Goal: Communication & Community: Answer question/provide support

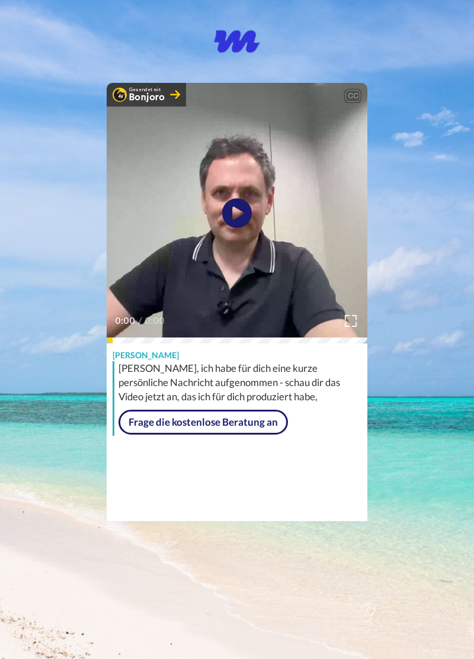
click at [445, 483] on div "Gesendet mit Bonjoro CC Wiedergabe/Pause 0:00 / 0:00 Matthias Morr Content Crea…" at bounding box center [237, 260] width 474 height 521
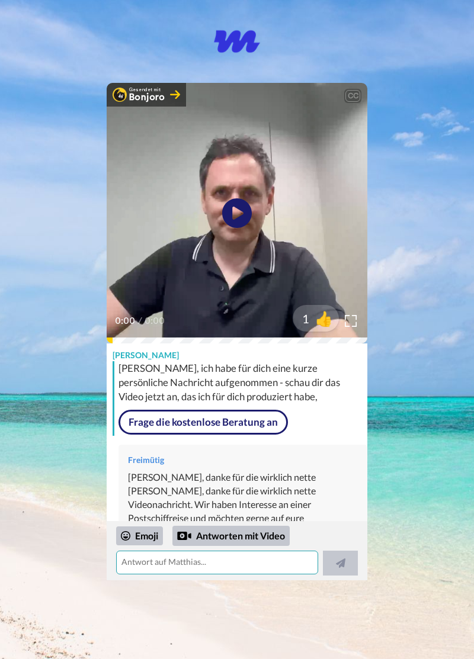
click at [144, 561] on textarea at bounding box center [217, 562] width 202 height 24
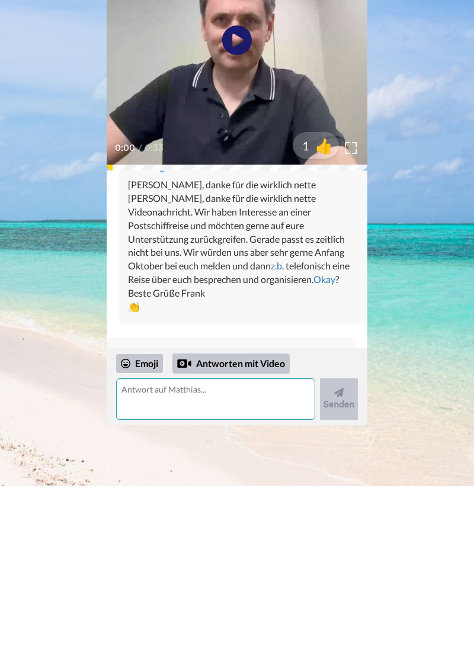
scroll to position [121, 0]
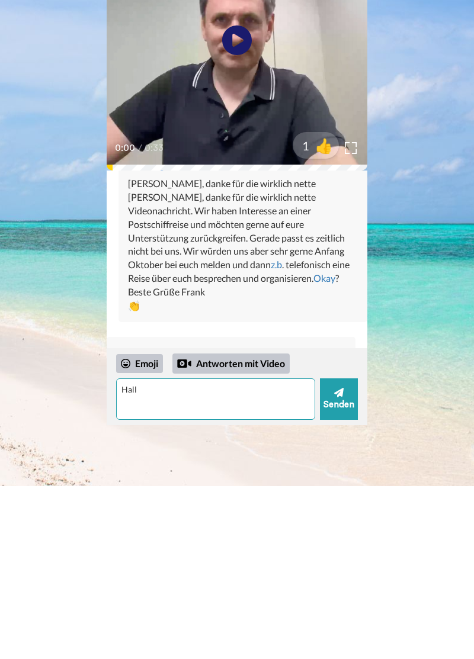
type textarea "Hallo"
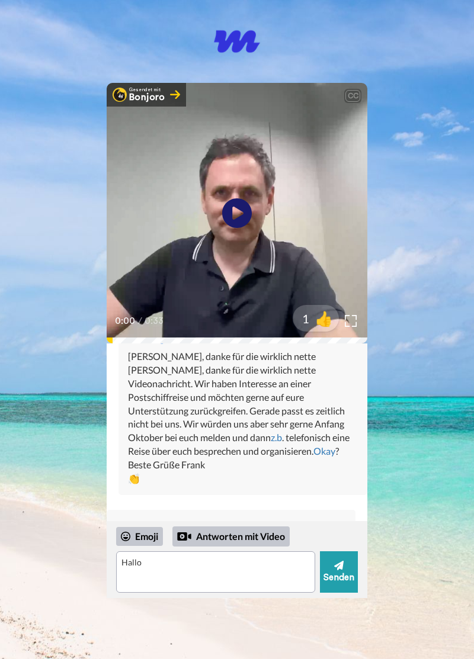
click at [420, 333] on body "Matthias Morr hat dir eine Nachricht über Bonjoro geschickt Gesendet mit Bonjor…" at bounding box center [237, 329] width 474 height 659
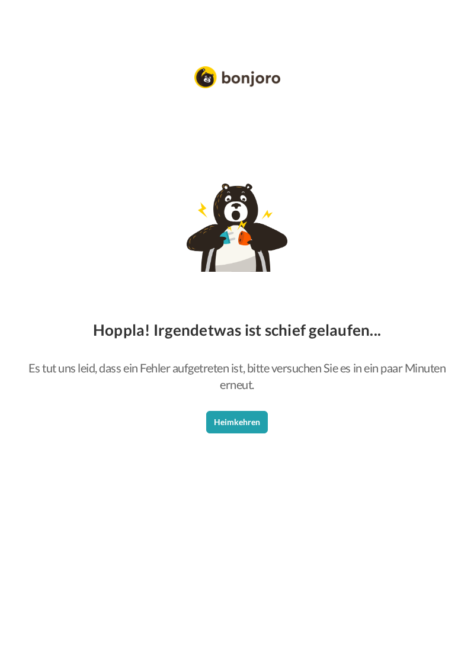
click at [244, 422] on button "Heimkehren" at bounding box center [237, 422] width 62 height 22
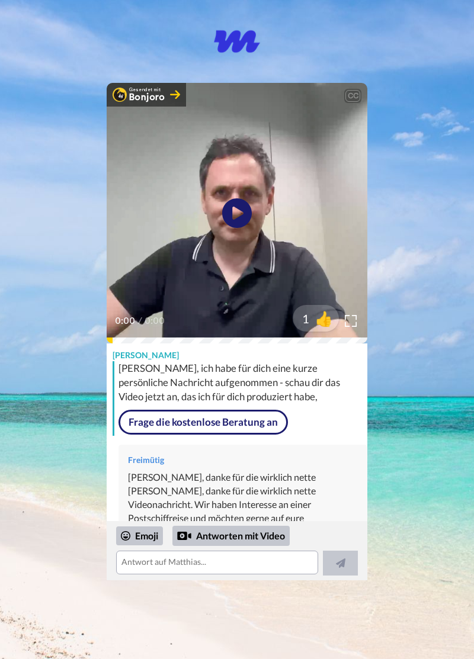
scroll to position [191, 0]
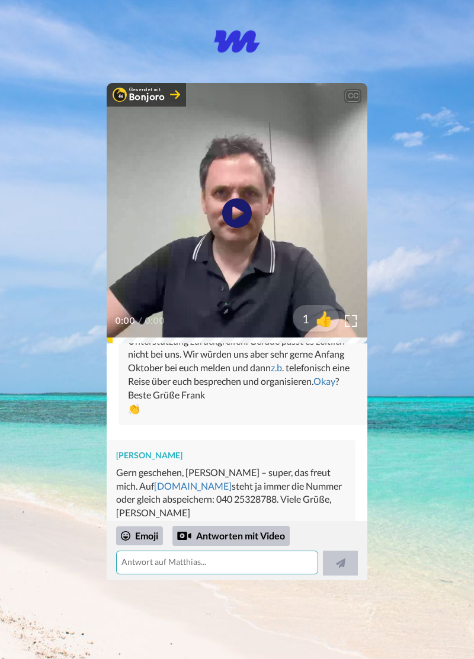
click at [129, 562] on textarea at bounding box center [217, 562] width 202 height 24
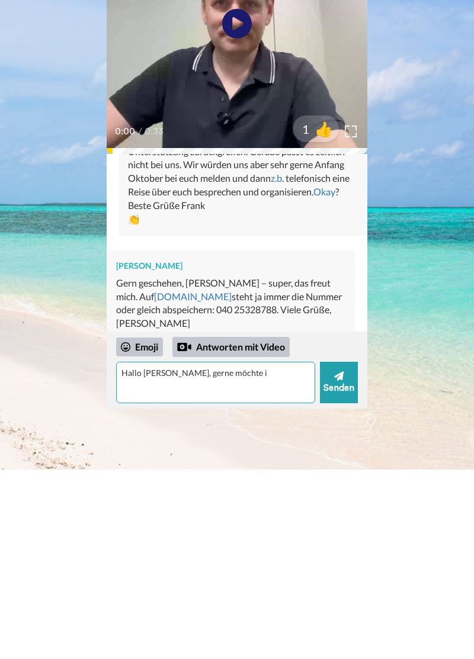
type textarea "[PERSON_NAME], gerne möchte ic"
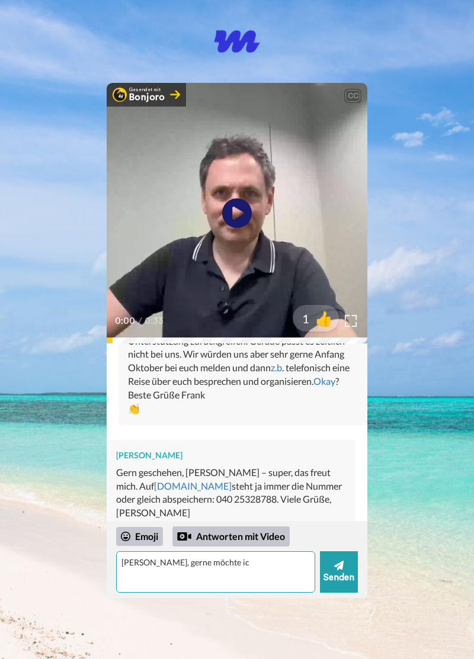
click at [268, 556] on textarea "[PERSON_NAME], gerne möchte ic" at bounding box center [215, 571] width 199 height 41
click at [431, 357] on body "[PERSON_NAME] hat dir eine Nachricht über [PERSON_NAME] geschickt Gesendet mit …" at bounding box center [237, 329] width 474 height 659
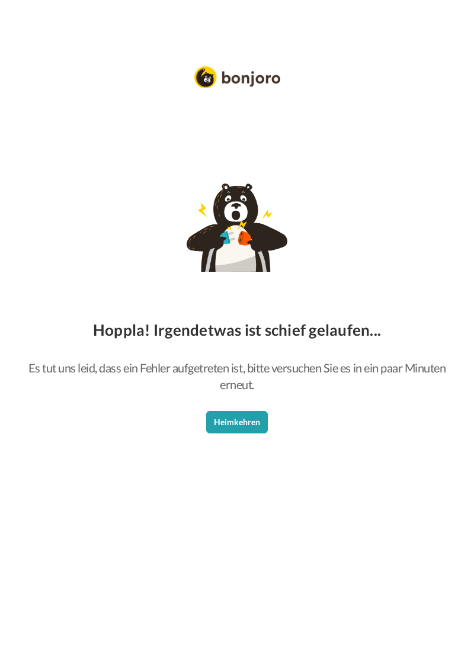
click at [243, 418] on button "Heimkehren" at bounding box center [237, 422] width 62 height 22
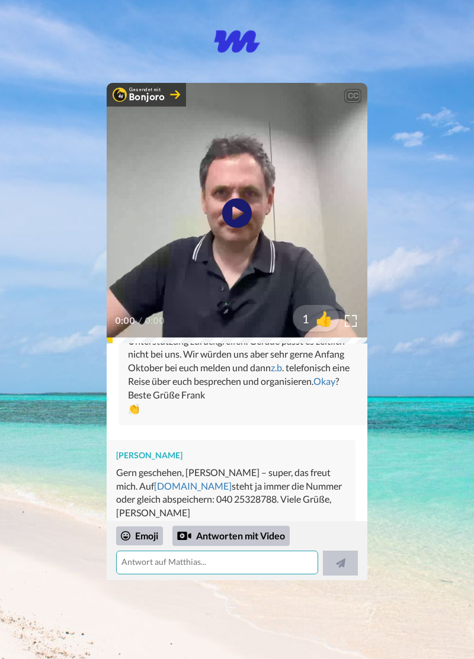
click at [133, 559] on textarea at bounding box center [217, 562] width 202 height 24
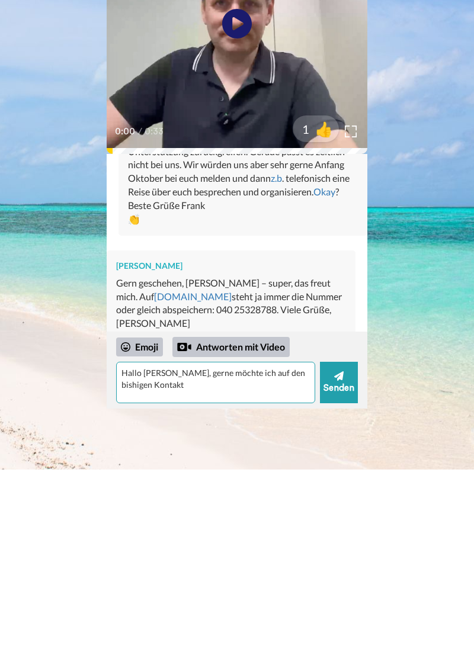
click at [304, 559] on textarea "Hallo Matthias, gerne möchte ich auf den bishigen Kontakt" at bounding box center [215, 571] width 199 height 41
click at [240, 562] on textarea "Hallo Matthias, gerne möchte ich auf den bishigKontakt" at bounding box center [215, 571] width 199 height 41
click at [144, 575] on textarea "Hallo Matthias, gerne möchte ich heute auf den bishigKontakt" at bounding box center [215, 571] width 199 height 41
click at [205, 575] on textarea "Hallo Matthias, gerne möchte ich heute auf den bisherigen Kontakt" at bounding box center [215, 571] width 199 height 41
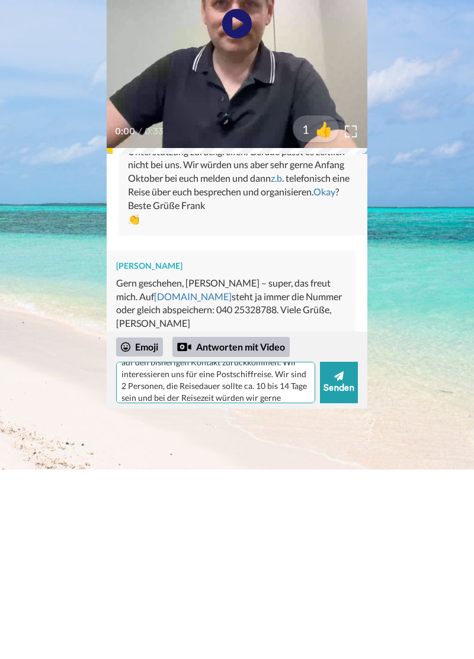
scroll to position [34, 0]
click at [285, 573] on textarea "Hallo Matthias, gerne möchte ich heute auf den bisherigen Kontakt zurückkommen.…" at bounding box center [215, 571] width 199 height 41
click at [217, 583] on textarea "Hallo Matthias, gerne möchte ich heute auf den bisherigen Kontakt zurückkommen.…" at bounding box center [215, 571] width 199 height 41
click at [152, 586] on textarea "Hallo Matthias, gerne möchte ich heute auf den bisherigen Kontakt zurückkommen.…" at bounding box center [215, 571] width 199 height 41
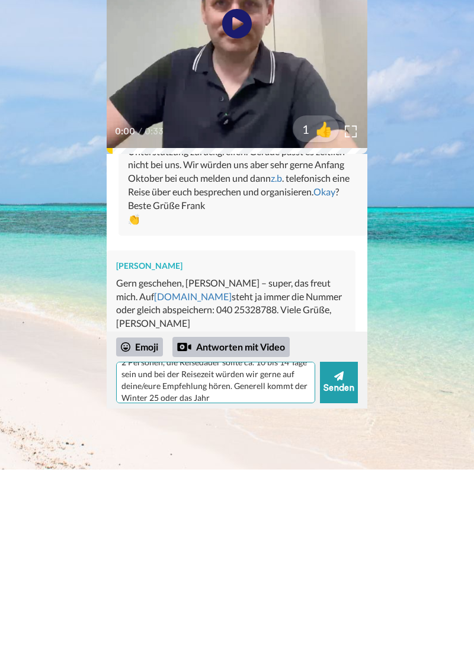
click at [157, 584] on textarea "Hallo Matthias, gerne möchte ich heute auf den bisherigen Kontakt zurückkommen.…" at bounding box center [215, 571] width 199 height 41
click at [224, 584] on textarea "Hallo Matthias, gerne möchte ich heute auf den bisherigen Kontakt zurückkommen.…" at bounding box center [215, 571] width 199 height 41
type textarea "Hallo [PERSON_NAME], gerne möchte ich [DATE] auf den bisherigen Kontakt zurückk…"
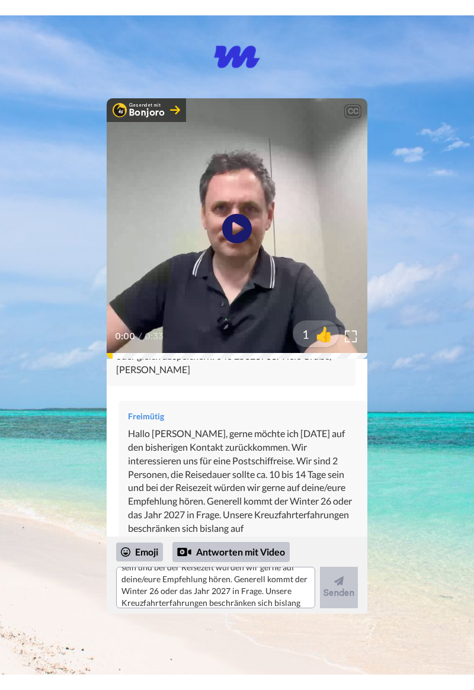
scroll to position [0, 0]
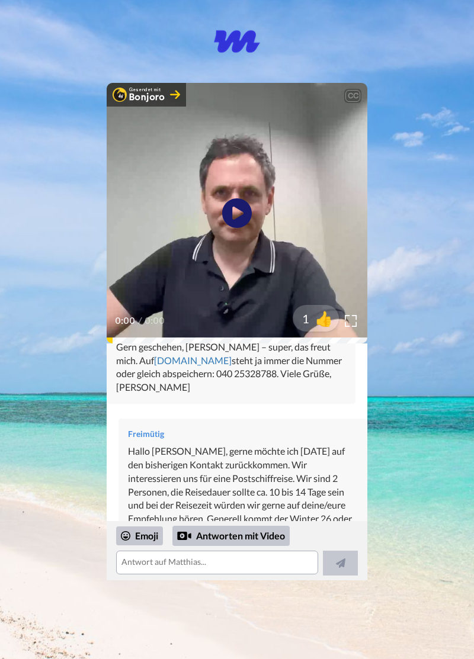
scroll to position [349, 0]
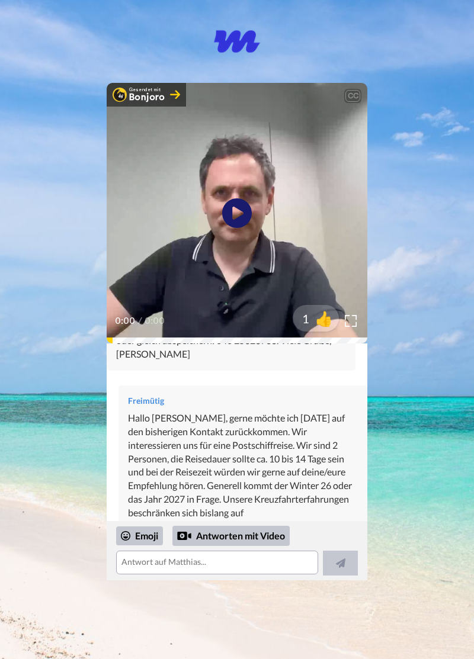
click at [259, 500] on div "Hallo [PERSON_NAME], gerne möchte ich [DATE] auf den bisherigen Kontakt zurückk…" at bounding box center [243, 465] width 230 height 108
click at [251, 493] on div "Hallo [PERSON_NAME], gerne möchte ich [DATE] auf den bisherigen Kontakt zurückk…" at bounding box center [243, 465] width 230 height 108
click at [256, 498] on div "Hallo [PERSON_NAME], gerne möchte ich [DATE] auf den bisherigen Kontakt zurückk…" at bounding box center [243, 465] width 230 height 108
click at [211, 562] on textarea at bounding box center [217, 562] width 202 height 24
click at [129, 566] on textarea at bounding box center [217, 562] width 202 height 24
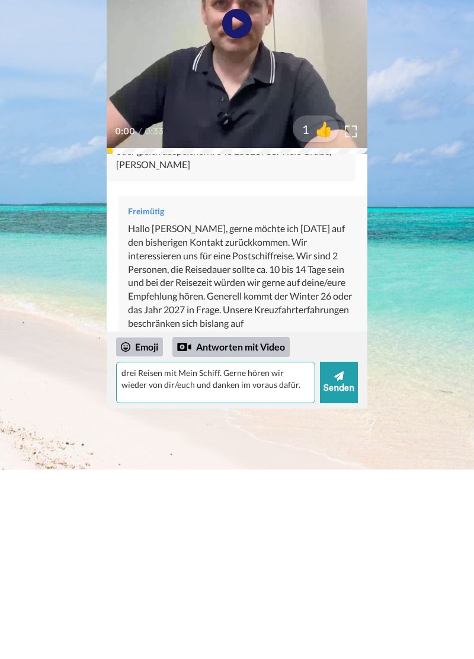
type textarea "drei Reisen mit Mein Schiff. Gerne hören wir wieder von dir/euch und danken im …"
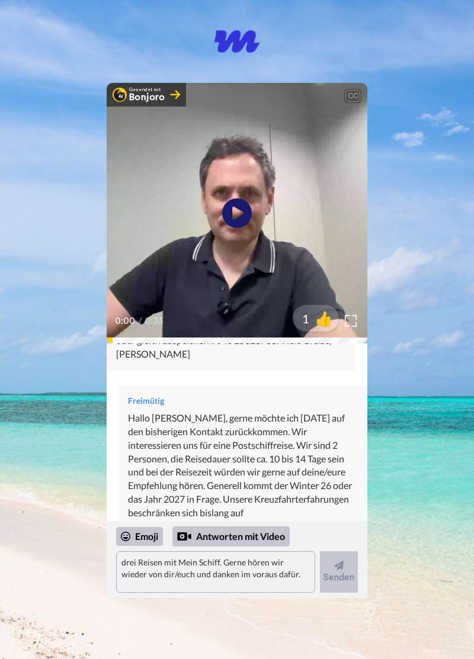
scroll to position [376, 0]
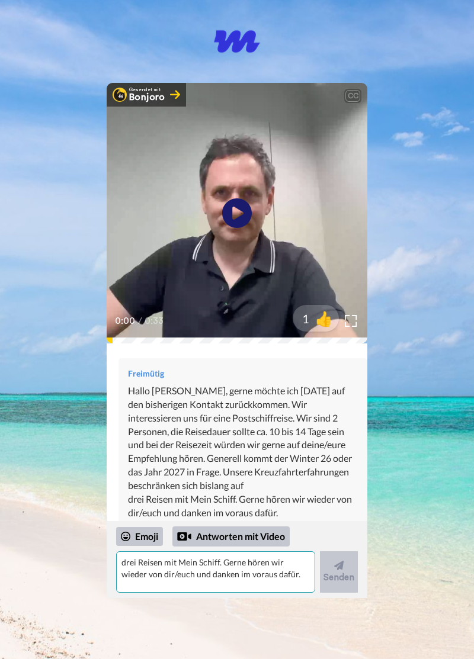
click at [139, 578] on textarea "drei Reisen mit Mein Schiff. Gerne hören wir wieder von dir/euch und danken im …" at bounding box center [215, 571] width 199 height 41
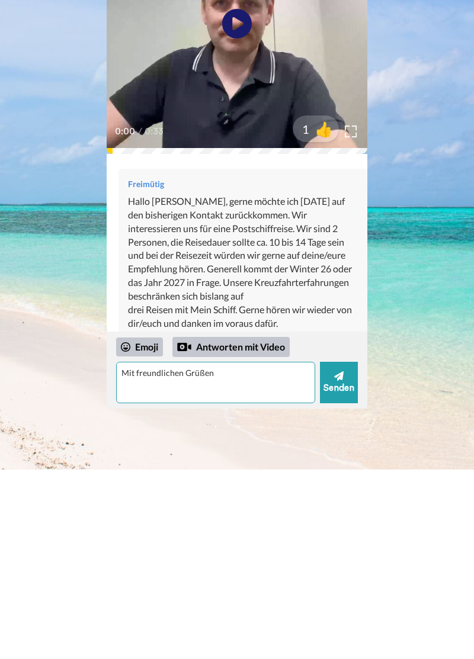
type textarea "Mit freundlichen Grüßen"
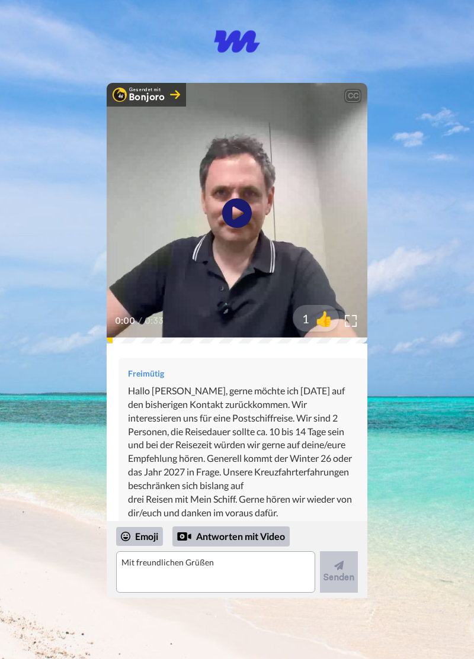
scroll to position [390, 0]
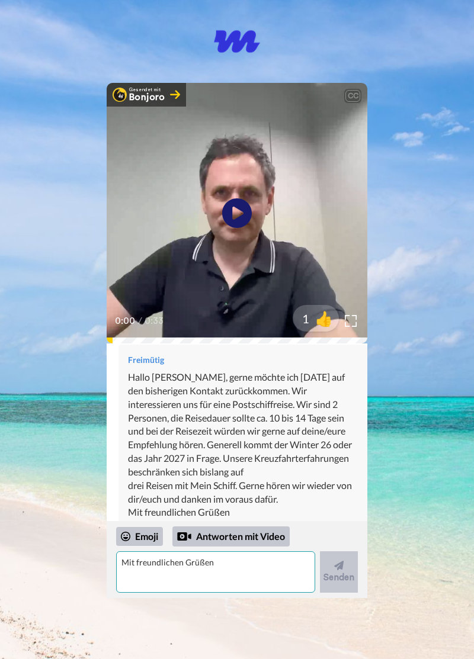
click at [130, 566] on textarea "Mit freundlichen Grüßen" at bounding box center [215, 571] width 199 height 41
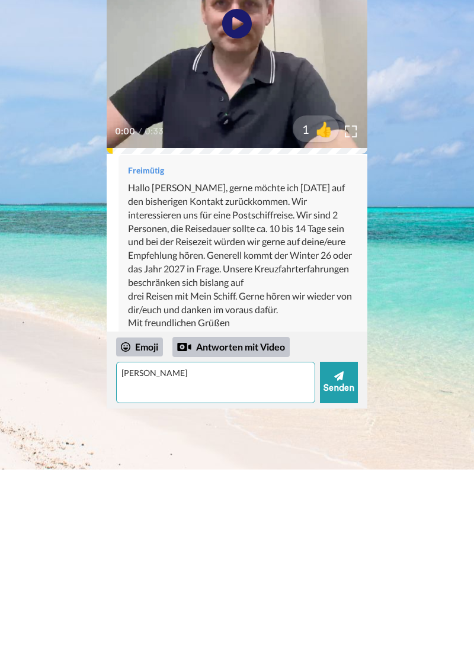
type textarea "Frank"
click at [339, 575] on font "Senden" at bounding box center [338, 577] width 31 height 12
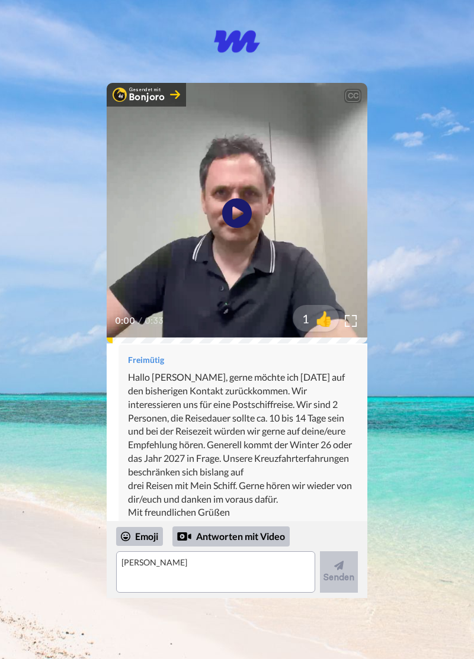
scroll to position [404, 0]
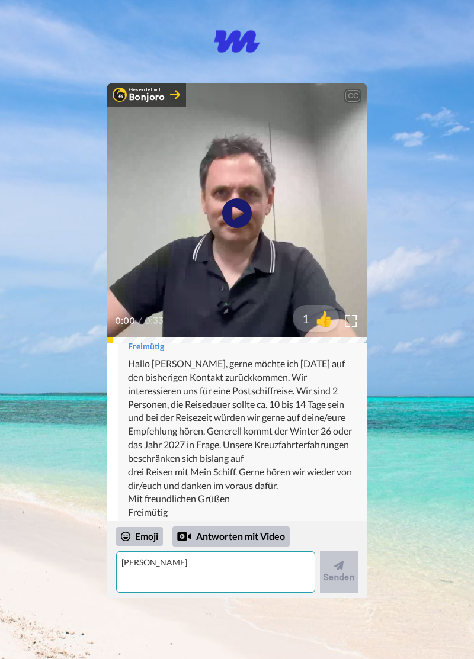
click at [133, 574] on textarea "Frank" at bounding box center [215, 571] width 199 height 41
click at [472, 304] on body "Matthias Morr hat dir eine Nachricht über Bonjoro geschickt Gesendet mit Bonjor…" at bounding box center [237, 329] width 474 height 659
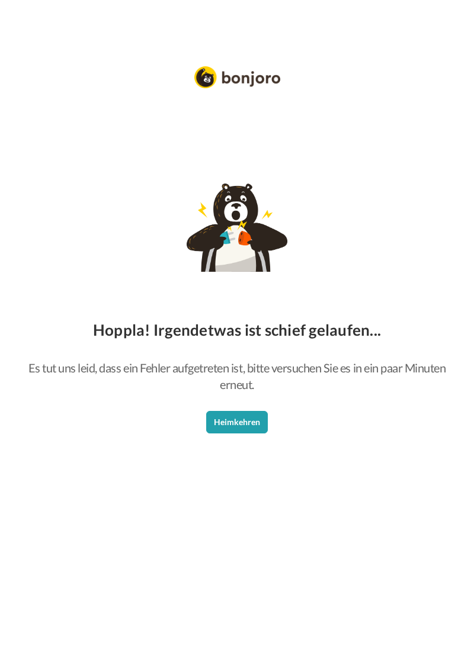
click at [471, 284] on div "Hoppla! Irgendetwas ist schief gelaufen... Es tut uns leid, dass ein Fehler auf…" at bounding box center [237, 329] width 474 height 659
